Goal: Ask a question: Seek information or help from site administrators or community

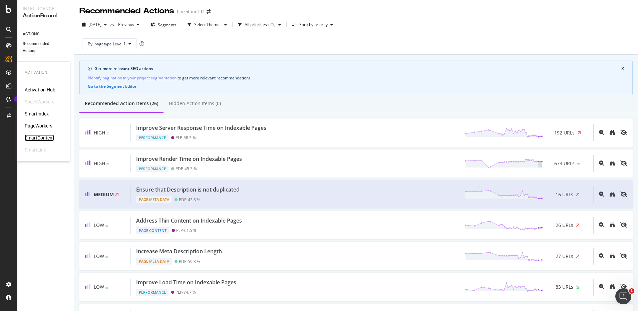
click at [48, 137] on div "SmartContent" at bounding box center [39, 138] width 29 height 7
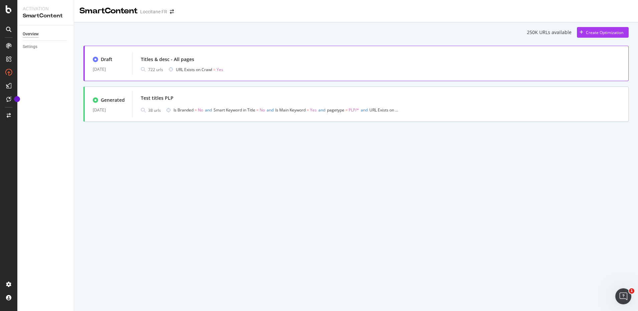
click at [246, 59] on div "Titles & desc - All pages" at bounding box center [381, 59] width 480 height 9
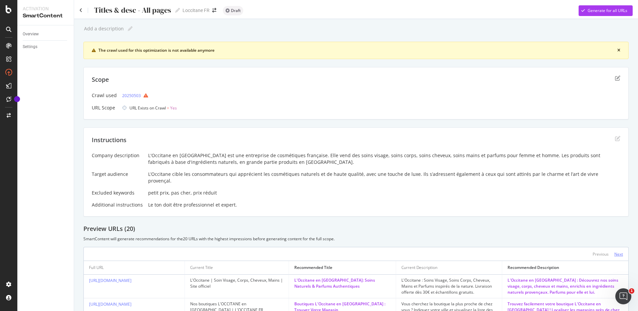
click at [615, 251] on div "Next" at bounding box center [619, 254] width 9 height 6
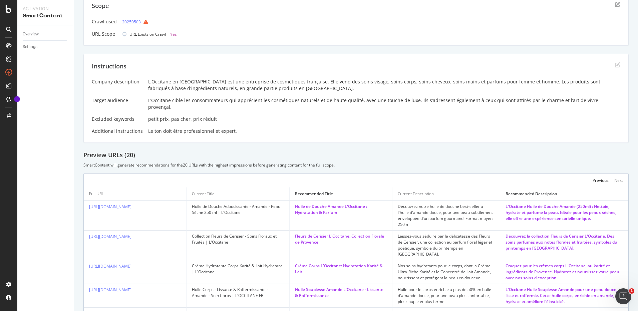
scroll to position [167, 0]
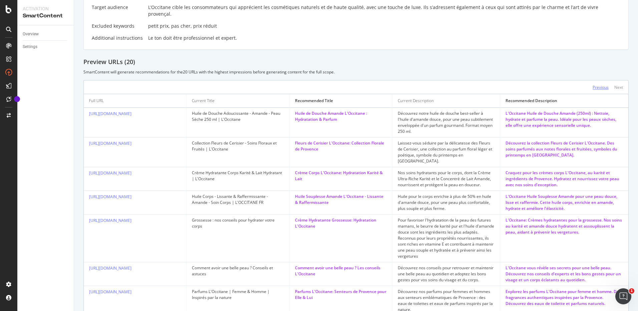
click at [599, 84] on div "Previous" at bounding box center [601, 87] width 16 height 6
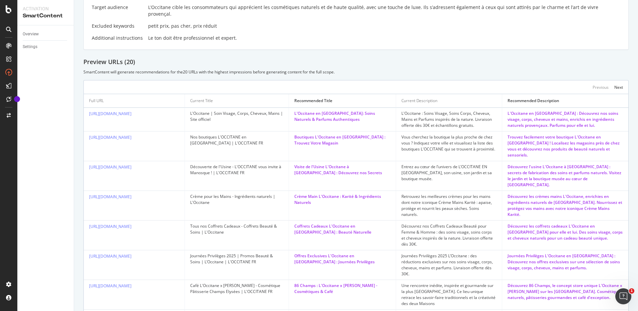
scroll to position [0, 0]
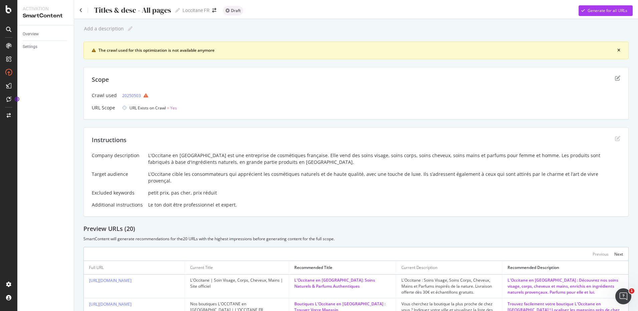
click at [276, 29] on div "Add a description Add a description" at bounding box center [356, 29] width 546 height 10
click at [81, 11] on icon at bounding box center [80, 10] width 3 height 5
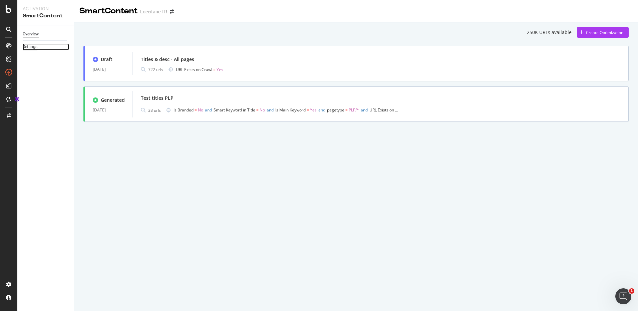
click at [28, 47] on div "Settings" at bounding box center [30, 46] width 15 height 7
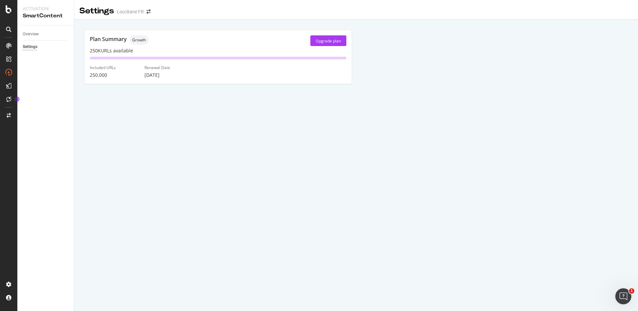
click at [7, 31] on icon at bounding box center [8, 29] width 5 height 5
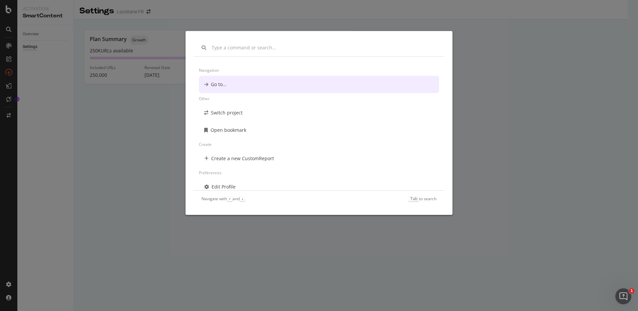
click at [560, 122] on div "Navigation Go to... Other Switch project Open bookmark Create Create a new Cust…" at bounding box center [319, 155] width 638 height 311
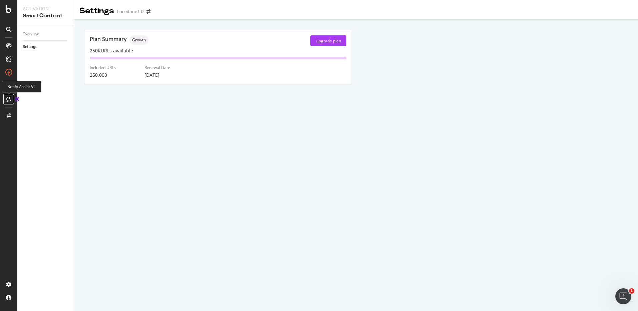
click at [10, 100] on icon at bounding box center [8, 99] width 5 height 5
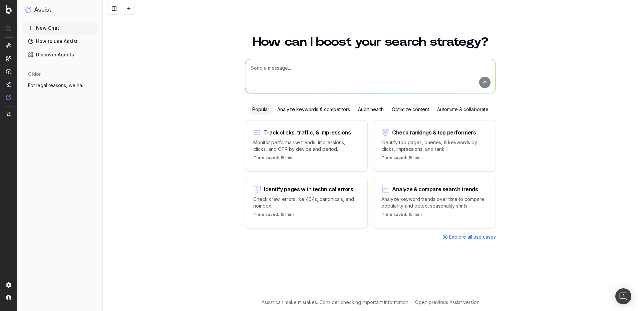
click at [317, 68] on textarea at bounding box center [370, 76] width 250 height 34
paste textarea "https://fr.loccitane.com/cadeaux/recherche/calendriers-de-l-avent"
type textarea "I want to see the performance and meta tags of this page: https://fr.loccitane.…"
click at [484, 82] on button "submit" at bounding box center [485, 82] width 11 height 11
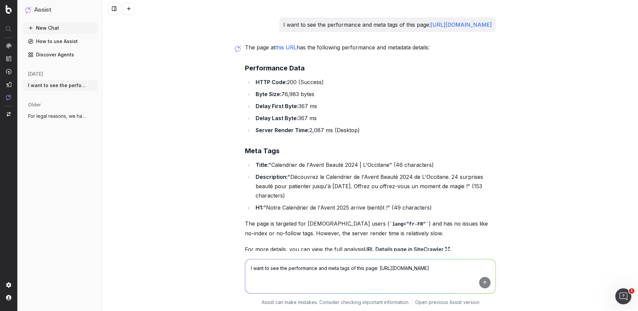
scroll to position [56, 0]
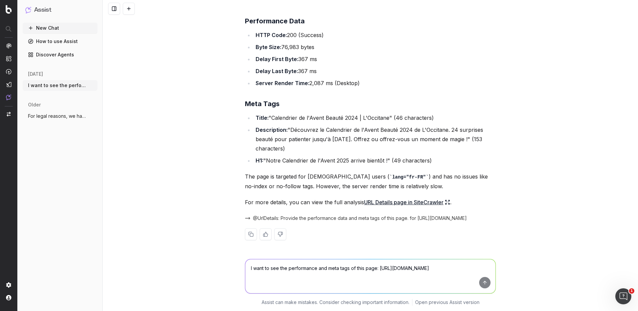
click at [427, 201] on link "URL Details page in SiteCrawler" at bounding box center [407, 202] width 86 height 9
click at [288, 266] on textarea "I want to see the performance and meta tags of this page: https://fr.loccitane.…" at bounding box center [370, 276] width 250 height 34
type textarea "G"
type textarea "H"
type textarea "Take me to the Botify section where I can update the title & description of thi…"
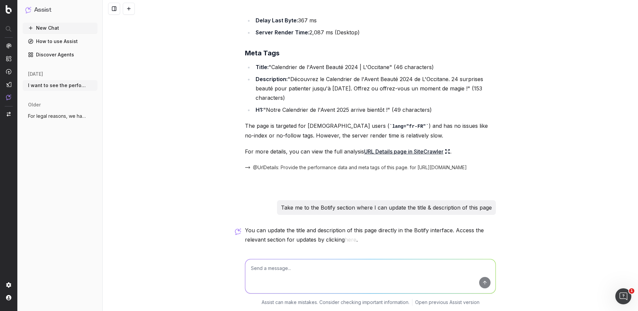
scroll to position [130, 0]
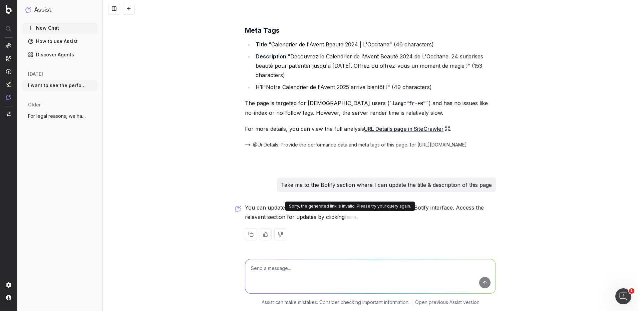
click at [351, 218] on button "here" at bounding box center [351, 216] width 12 height 9
click at [349, 218] on button "here" at bounding box center [351, 216] width 12 height 9
click at [329, 271] on textarea at bounding box center [370, 276] width 250 height 34
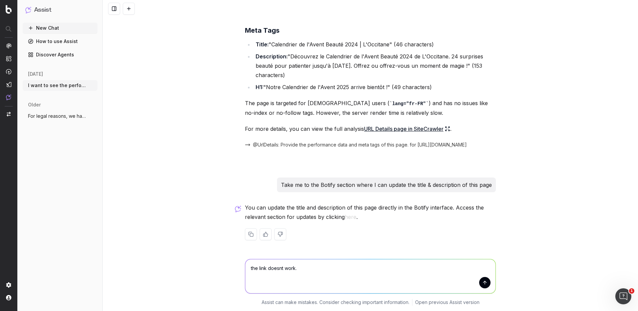
type textarea "the link doesnt work"
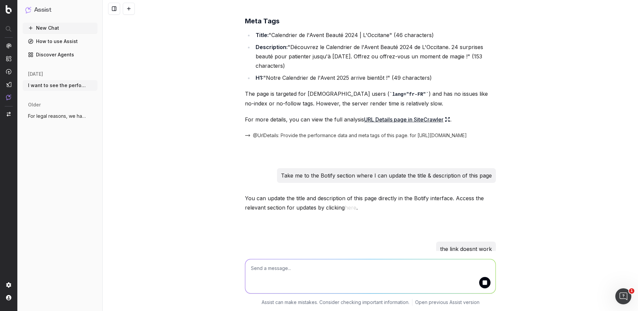
scroll to position [165, 0]
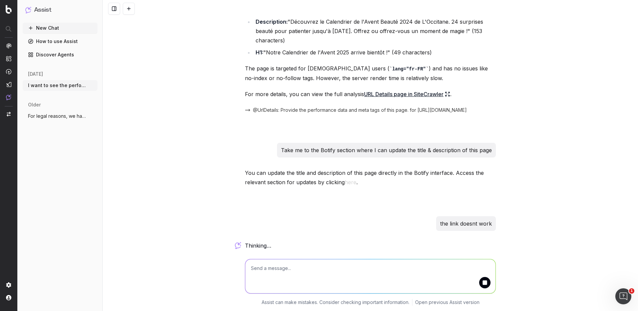
click at [347, 182] on div "I want to see the performance and meta tags of this page: https://fr.loccitane.…" at bounding box center [370, 56] width 256 height 389
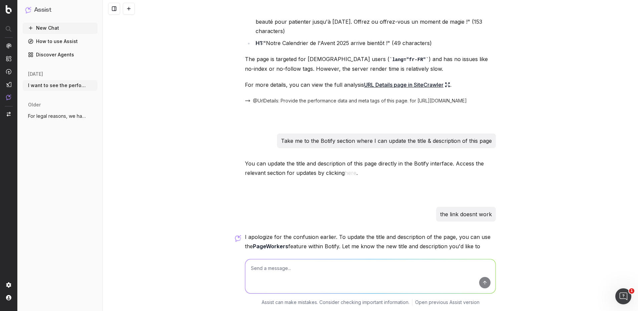
scroll to position [213, 0]
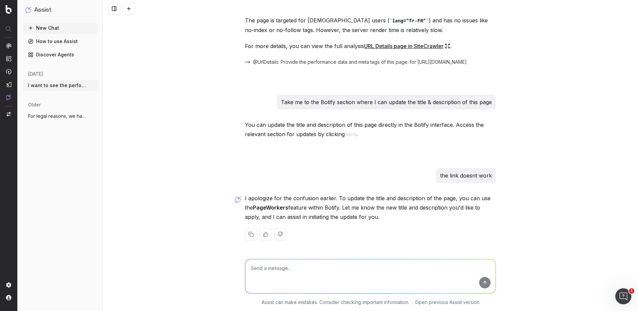
click at [279, 271] on textarea at bounding box center [370, 276] width 250 height 34
type textarea "I"
type textarea "Are the current title and description applied with PageWorker?"
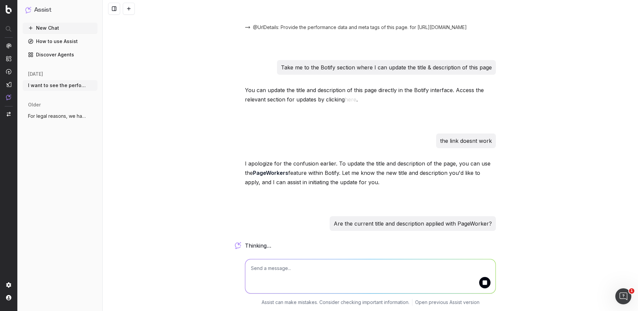
drag, startPoint x: 293, startPoint y: 246, endPoint x: 306, endPoint y: 266, distance: 23.6
click at [303, 267] on div "I want to see the performance and meta tags of this page: https://fr.loccitane.…" at bounding box center [371, 155] width 536 height 311
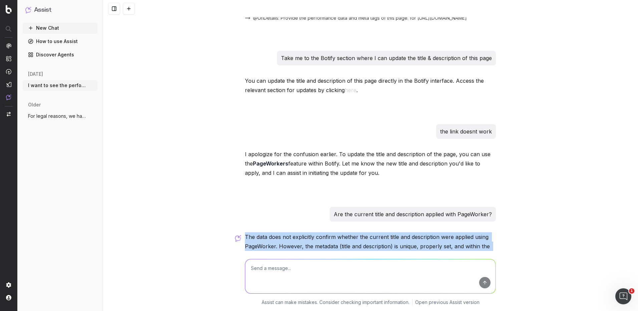
scroll to position [336, 0]
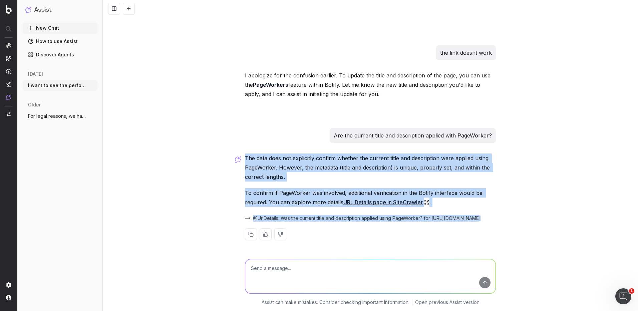
click at [539, 149] on div "I want to see the performance and meta tags of this page: https://fr.loccitane.…" at bounding box center [371, 155] width 536 height 311
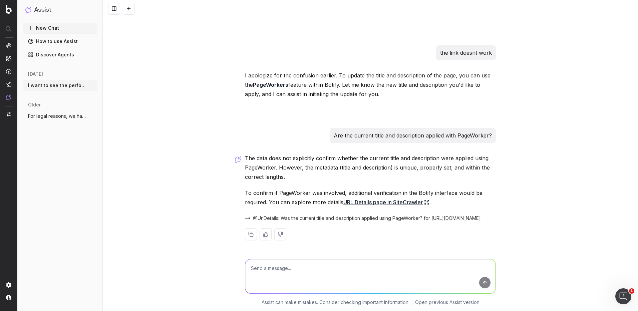
click at [365, 203] on link "URL Details page in SiteCrawler" at bounding box center [387, 202] width 86 height 9
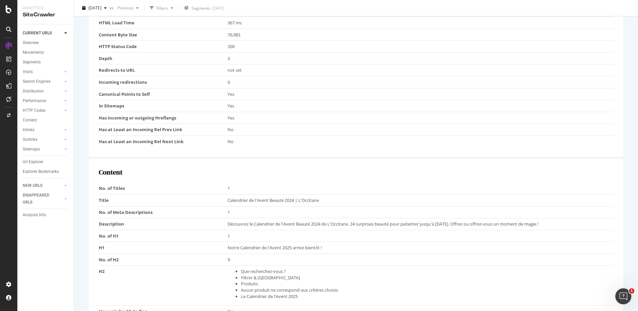
scroll to position [367, 0]
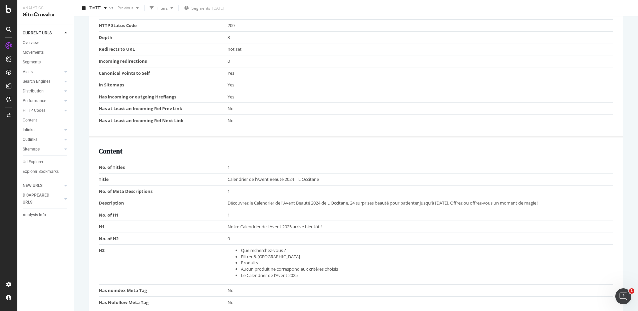
click at [259, 180] on span "Calendrier de l'Avent Beauté 2024 | L'Occitane" at bounding box center [273, 179] width 91 height 6
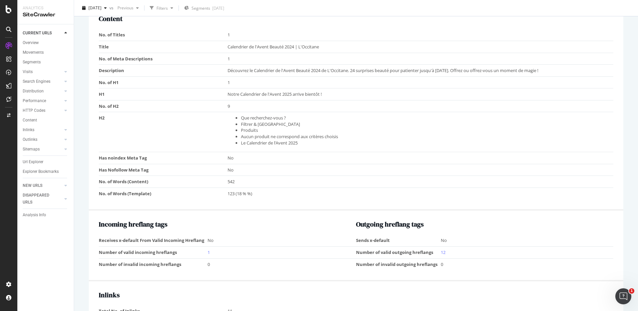
scroll to position [668, 0]
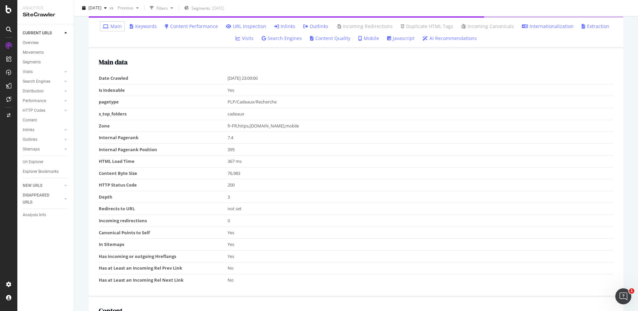
scroll to position [84, 0]
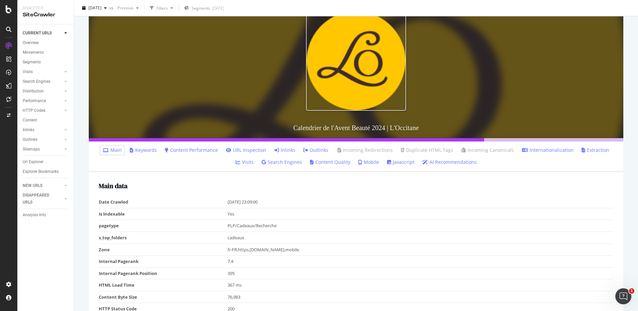
click at [139, 151] on link "Keywords" at bounding box center [143, 150] width 27 height 7
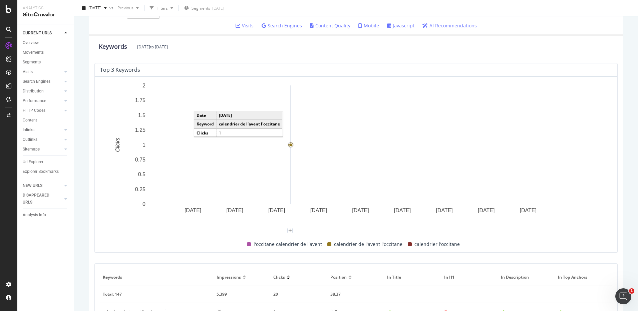
scroll to position [20, 0]
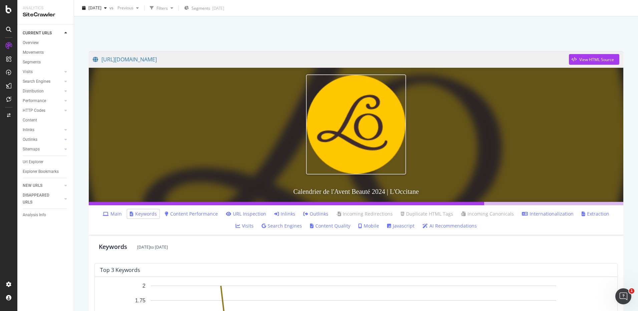
click at [181, 214] on link "Content Performance" at bounding box center [191, 214] width 53 height 7
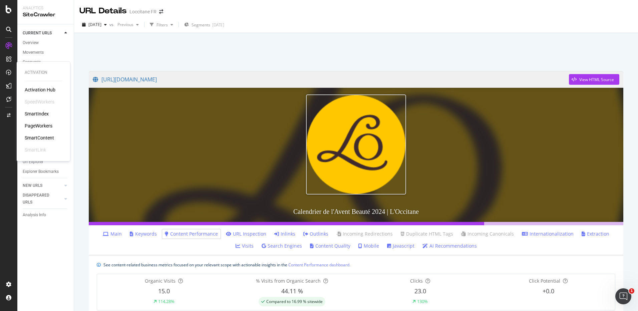
click at [35, 126] on div "PageWorkers" at bounding box center [39, 126] width 28 height 7
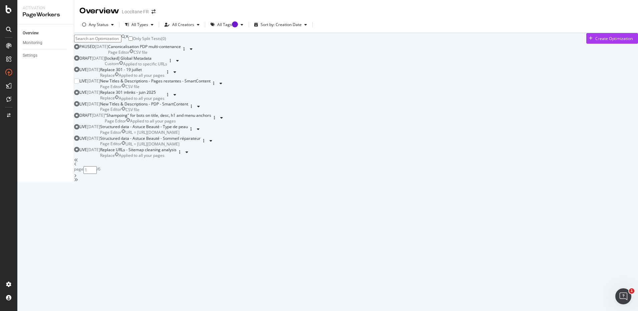
click at [211, 84] on div "New Titles & Descriptions - Pages restantes - SmartContent" at bounding box center [155, 81] width 111 height 6
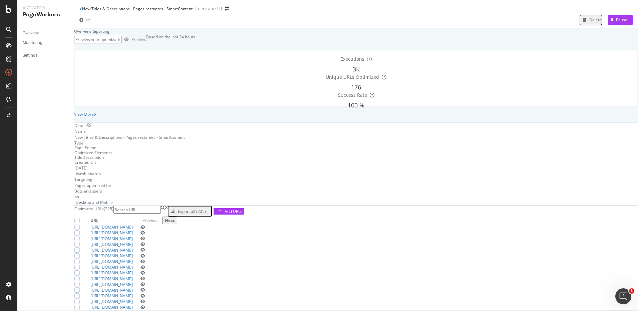
scroll to position [134, 0]
click at [161, 206] on input at bounding box center [137, 210] width 47 height 8
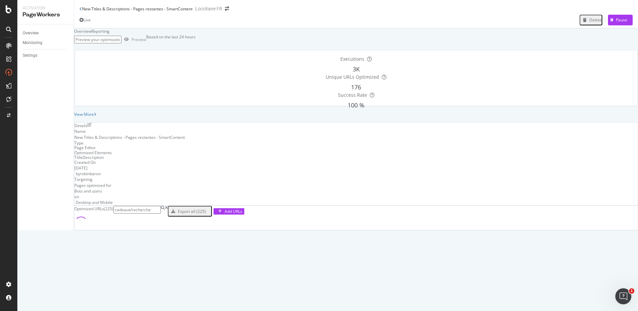
scroll to position [68, 0]
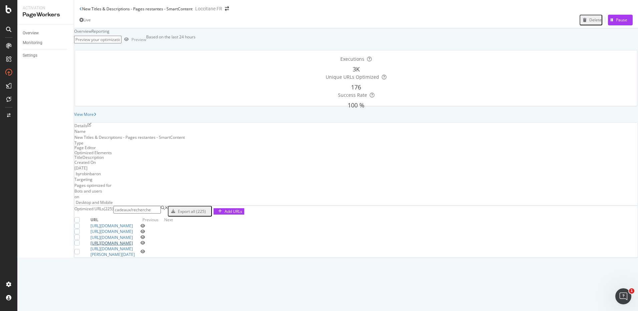
type input "cadeaux/recherche"
click at [133, 246] on link "https://fr.loccitane.com/cadeaux/recherche/calendriers-de-l-avent" at bounding box center [111, 243] width 42 height 6
click at [80, 246] on div at bounding box center [76, 242] width 5 height 5
click at [406, 54] on div "Overview Reporting Preview Based on the last 24 hours Executions 3K Unique URLs…" at bounding box center [356, 142] width 564 height 229
